Goal: Entertainment & Leisure: Consume media (video, audio)

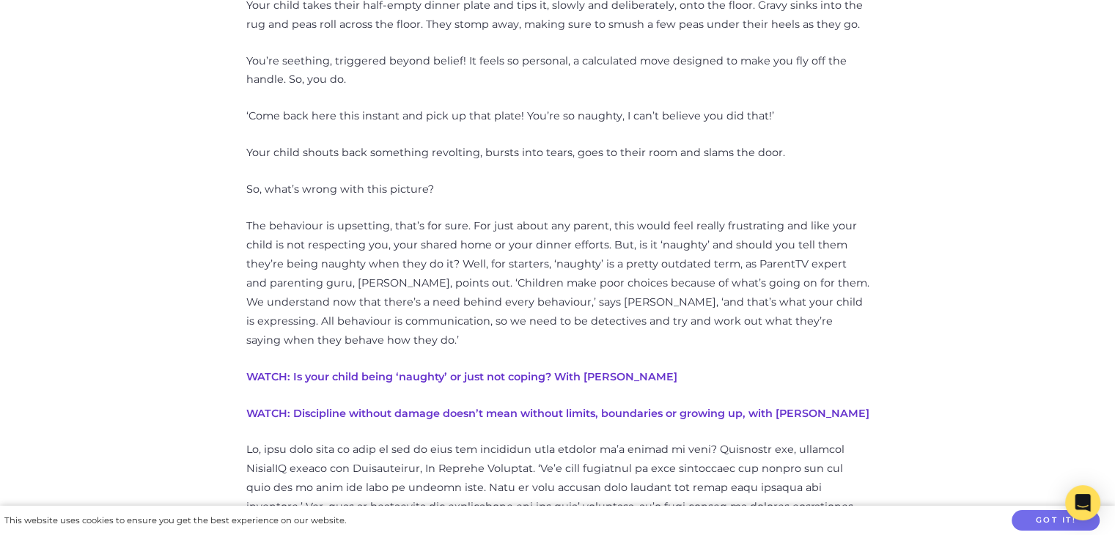
scroll to position [941, 0]
click at [507, 374] on link "WATCH: Is your child being ‘naughty’ or just not coping? With Maggie Dent" at bounding box center [461, 374] width 431 height 13
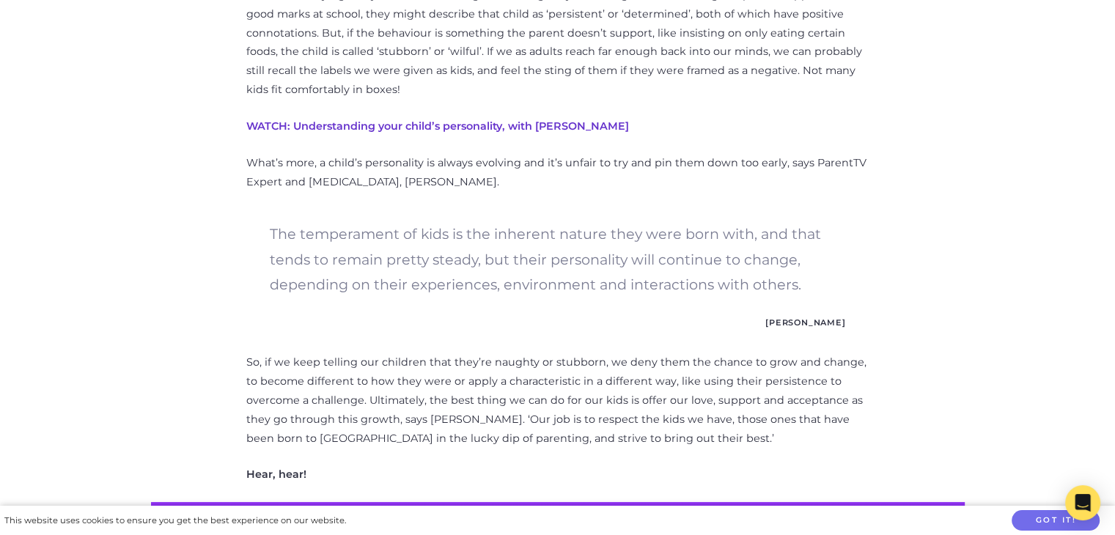
scroll to position [2097, 0]
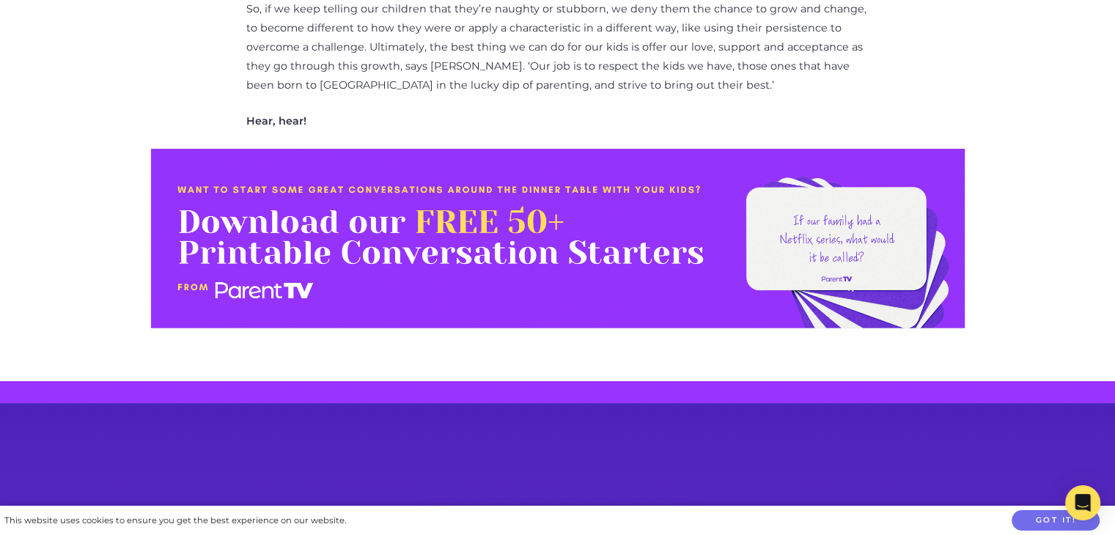
scroll to position [2446, 0]
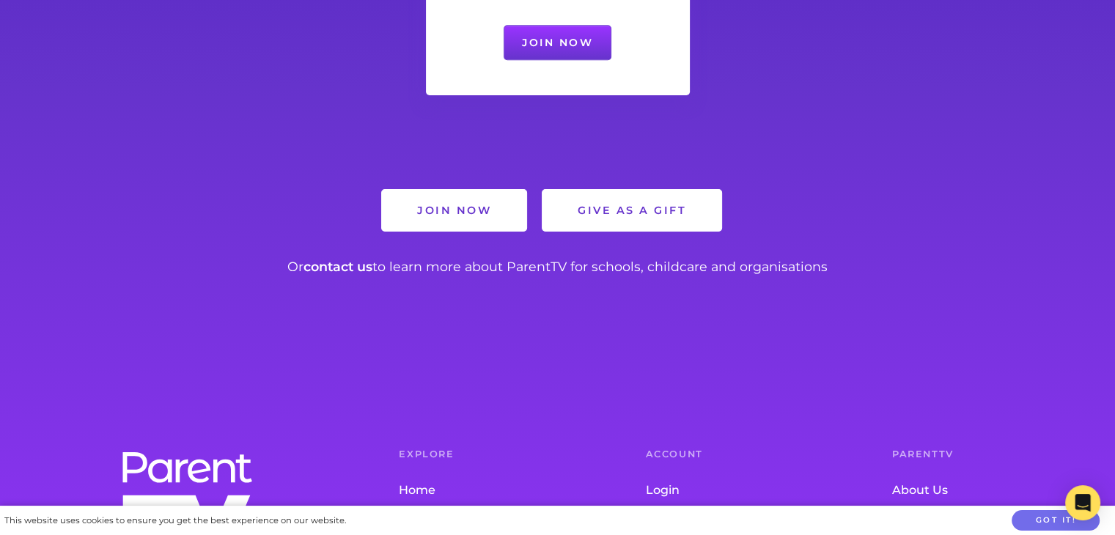
scroll to position [1551, 0]
